Goal: Task Accomplishment & Management: Complete application form

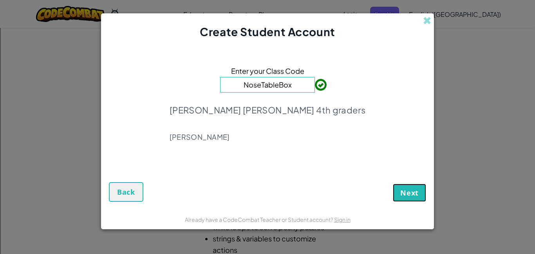
click at [406, 192] on span "Next" at bounding box center [409, 192] width 18 height 9
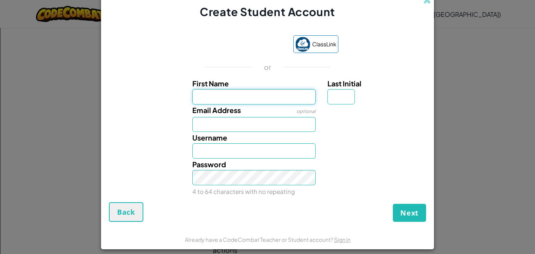
click at [279, 92] on input "First Name" at bounding box center [254, 96] width 124 height 15
type input "kinslee"
type input "Kinslee"
click at [347, 101] on input "Last Initial" at bounding box center [341, 96] width 27 height 15
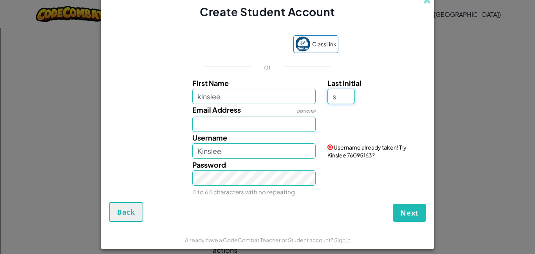
type input "s"
click at [393, 203] on button "Next" at bounding box center [409, 212] width 33 height 18
type input "Kinslee S"
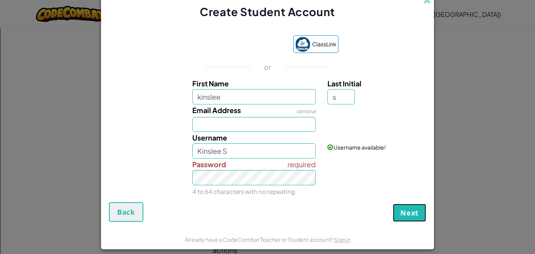
click at [410, 207] on button "Next" at bounding box center [409, 212] width 33 height 18
click at [121, 212] on span "Back" at bounding box center [126, 211] width 18 height 9
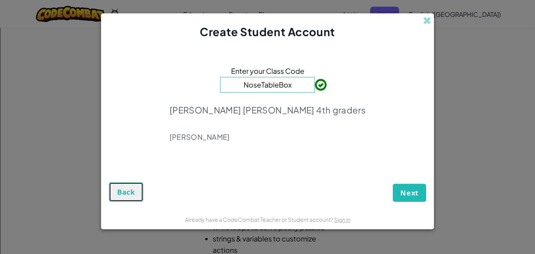
click at [124, 197] on button "Back" at bounding box center [126, 192] width 34 height 20
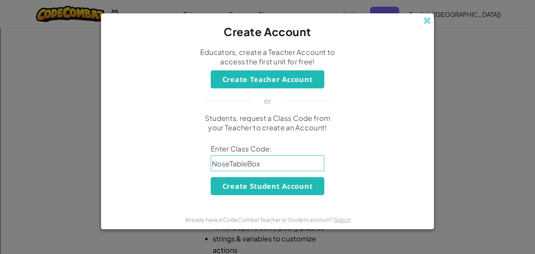
click at [278, 79] on button "Create Teacher Account" at bounding box center [268, 79] width 114 height 18
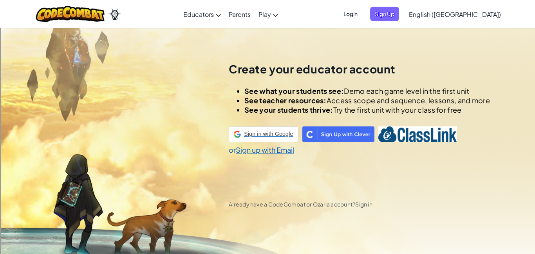
scroll to position [27, 0]
